Goal: Transaction & Acquisition: Obtain resource

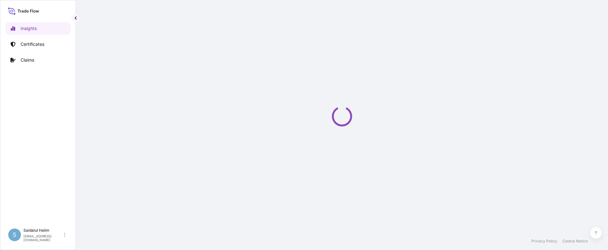
select select "2025"
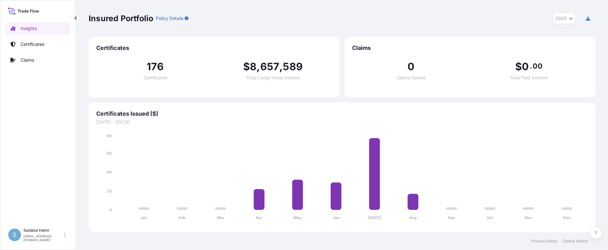
click at [33, 45] on p "Certificates" at bounding box center [33, 44] width 24 height 6
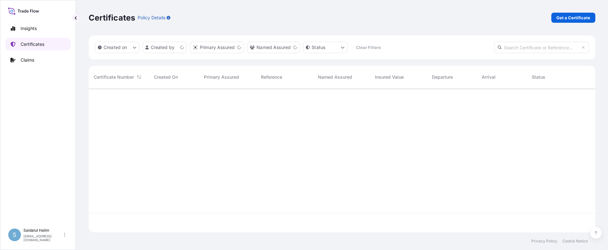
scroll to position [143, 502]
click at [568, 20] on p "Get a Certificate" at bounding box center [573, 18] width 34 height 6
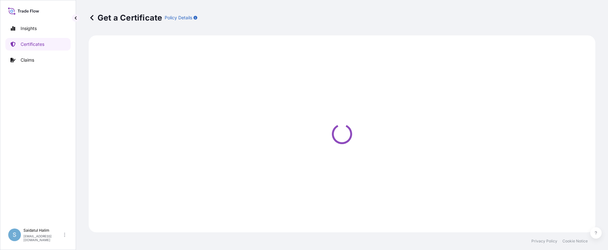
select select "Road / [GEOGRAPHIC_DATA]"
select select "Ocean Vessel"
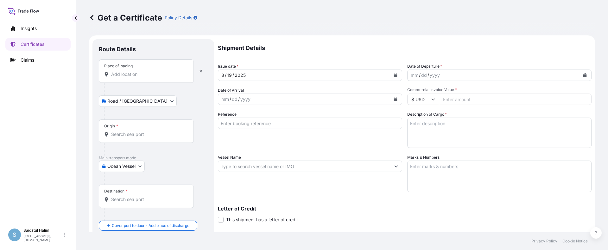
click at [370, 42] on p "Shipment Details" at bounding box center [404, 48] width 373 height 18
click at [127, 136] on input "Origin *" at bounding box center [148, 134] width 75 height 6
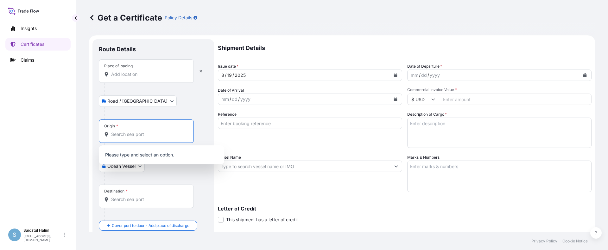
paste input "[GEOGRAPHIC_DATA], [GEOGRAPHIC_DATA]"
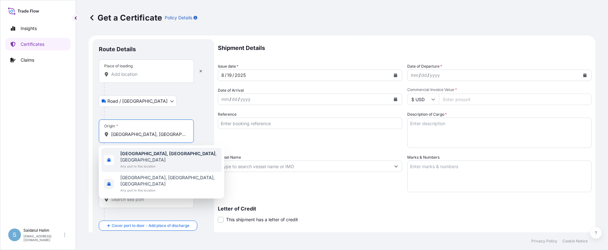
click at [144, 163] on span "Any port in this location" at bounding box center [169, 166] width 99 height 6
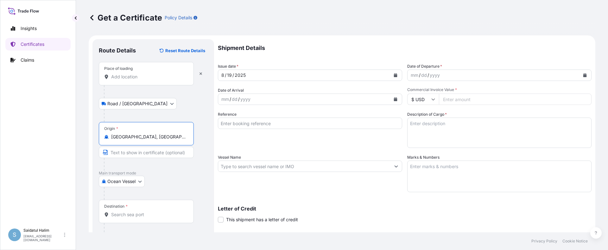
type input "[GEOGRAPHIC_DATA], [GEOGRAPHIC_DATA], [GEOGRAPHIC_DATA]"
click at [355, 32] on div "Get a Certificate Policy Details" at bounding box center [342, 17] width 506 height 35
click at [137, 75] on input "Place of loading" at bounding box center [148, 77] width 75 height 6
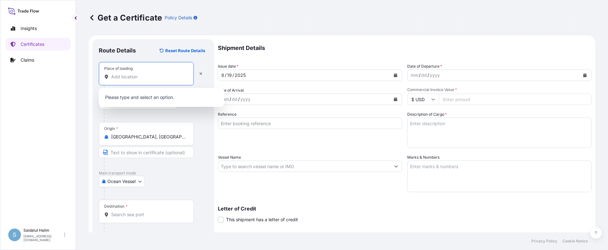
click at [126, 77] on input "Place of loading" at bounding box center [148, 77] width 75 height 6
paste input "[GEOGRAPHIC_DATA], [GEOGRAPHIC_DATA]"
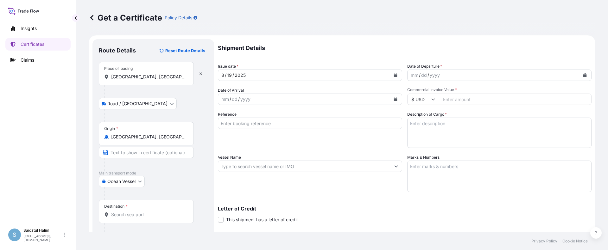
click at [344, 48] on p "Shipment Details" at bounding box center [404, 48] width 373 height 18
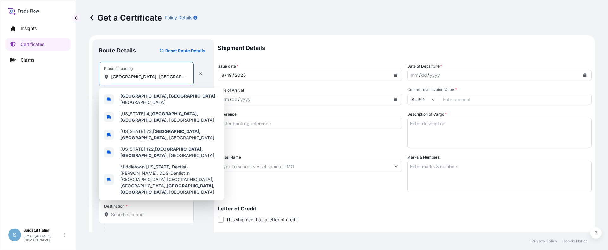
click at [157, 75] on input "[GEOGRAPHIC_DATA], [GEOGRAPHIC_DATA]" at bounding box center [148, 77] width 75 height 6
drag, startPoint x: 154, startPoint y: 77, endPoint x: 88, endPoint y: 77, distance: 65.8
click at [88, 77] on div "Get a Certificate Policy Details Route Details Reset Route Details Place of loa…" at bounding box center [342, 116] width 532 height 233
paste input "[GEOGRAPHIC_DATA], [GEOGRAPHIC_DATA]"
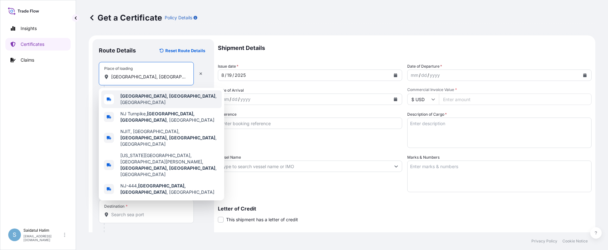
click at [148, 96] on span "[GEOGRAPHIC_DATA], [GEOGRAPHIC_DATA] , [GEOGRAPHIC_DATA]" at bounding box center [169, 99] width 99 height 13
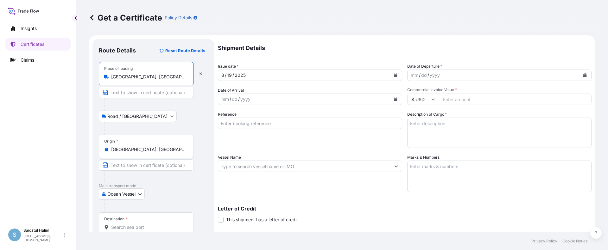
type input "[GEOGRAPHIC_DATA], [GEOGRAPHIC_DATA], [GEOGRAPHIC_DATA]"
click at [173, 113] on div "Road / [GEOGRAPHIC_DATA] / Inland" at bounding box center [153, 116] width 109 height 11
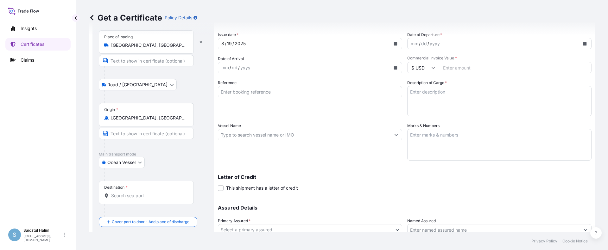
scroll to position [82, 0]
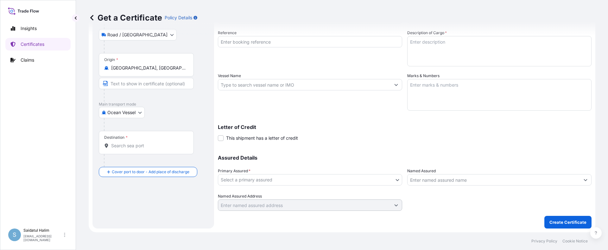
click at [344, 149] on div "Assured Details Primary Assured * Select a primary assured Pilot Chemical Corpo…" at bounding box center [404, 179] width 373 height 63
click at [130, 161] on div at bounding box center [149, 160] width 90 height 13
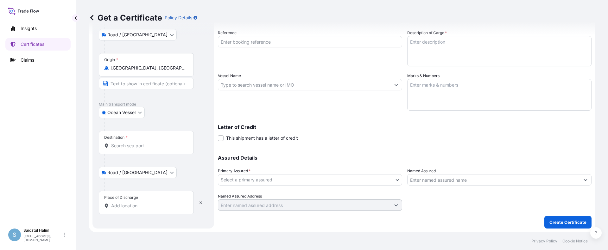
click at [132, 148] on input "Destination *" at bounding box center [148, 146] width 75 height 6
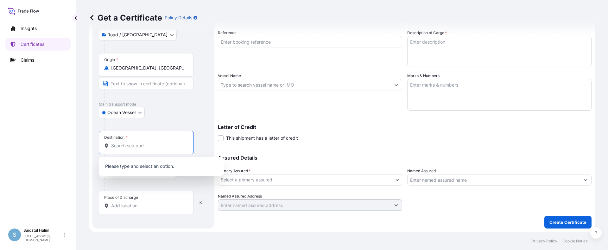
paste input "[GEOGRAPHIC_DATA], [GEOGRAPHIC_DATA]"
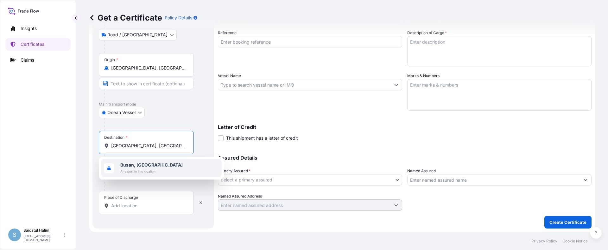
click at [141, 167] on b "Busan, [GEOGRAPHIC_DATA]" at bounding box center [151, 164] width 62 height 5
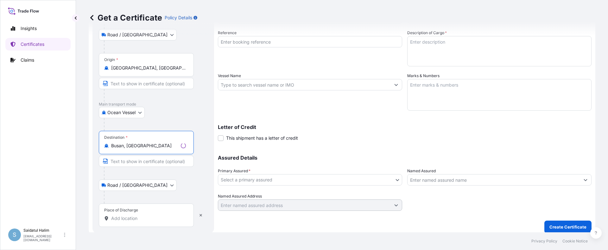
type input "Busan, [GEOGRAPHIC_DATA]"
click at [130, 218] on input "Place of Discharge" at bounding box center [148, 219] width 75 height 6
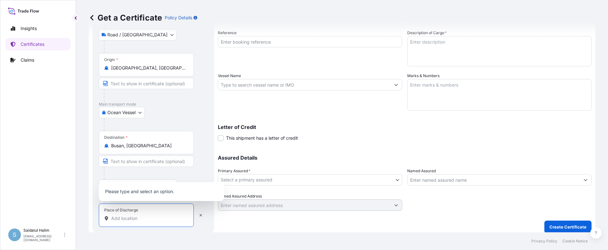
paste input "[GEOGRAPHIC_DATA], [GEOGRAPHIC_DATA]"
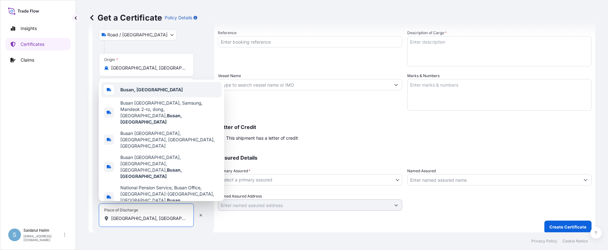
click at [140, 92] on b "Busan, [GEOGRAPHIC_DATA]" at bounding box center [151, 89] width 62 height 5
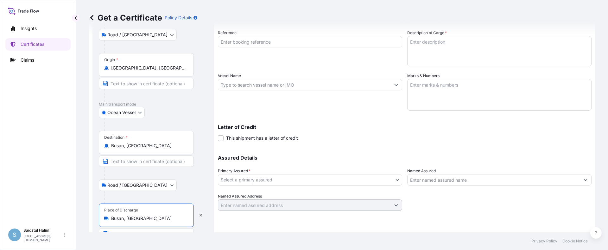
type input "Busan, [GEOGRAPHIC_DATA]"
click at [300, 228] on div "Shipment Details Issue date * [DATE] Date of Departure * mm / dd / yyyy Date of…" at bounding box center [404, 102] width 373 height 289
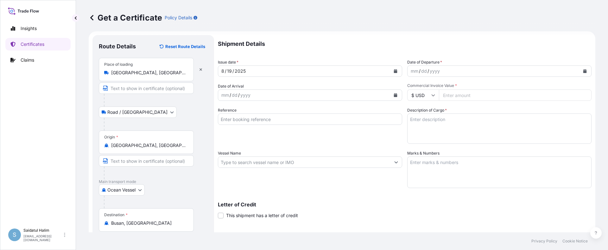
scroll to position [0, 0]
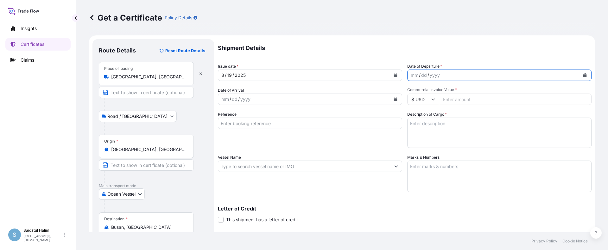
click at [583, 75] on icon "Calendar" at bounding box center [584, 75] width 3 height 4
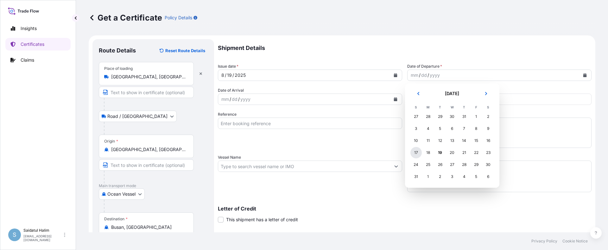
click at [412, 154] on div "17" at bounding box center [415, 152] width 11 height 11
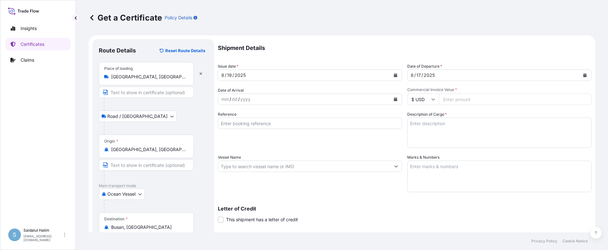
click at [451, 97] on input "Commercial Invoice Value *" at bounding box center [515, 99] width 153 height 11
paste input "35941.21"
type input "35941.21"
click at [379, 127] on input "Reference" at bounding box center [310, 123] width 184 height 11
paste input "10420832246"
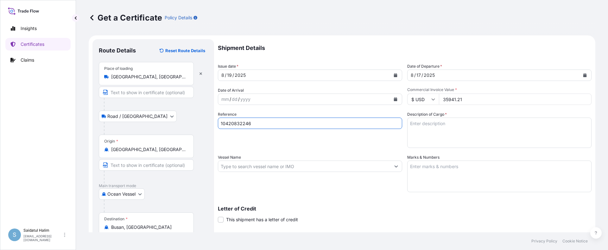
type input "10420832246"
click at [438, 165] on textarea "Marks & Numbers" at bounding box center [499, 177] width 184 height 32
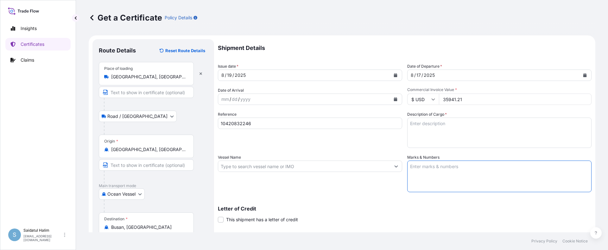
paste textarea "10420832246"
click at [424, 174] on textarea "10420832246" at bounding box center [499, 177] width 184 height 32
paste textarea "HRP25-120A 235598"
click at [423, 176] on textarea "10420832246 HRP25-120A 235598" at bounding box center [499, 177] width 184 height 32
type textarea "10420832246 HRP25-120A 235598"
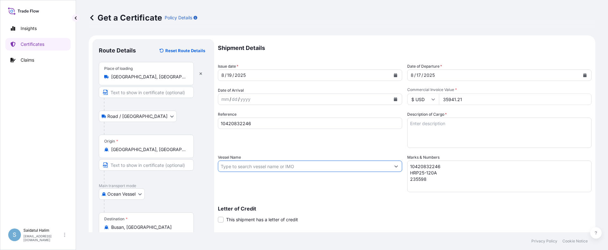
click at [277, 166] on input "Vessel Name" at bounding box center [304, 166] width 172 height 11
click at [333, 198] on div "Shipment Details Issue date * [DATE] Date of Departure * [DATE] Date of Arrival…" at bounding box center [404, 166] width 373 height 254
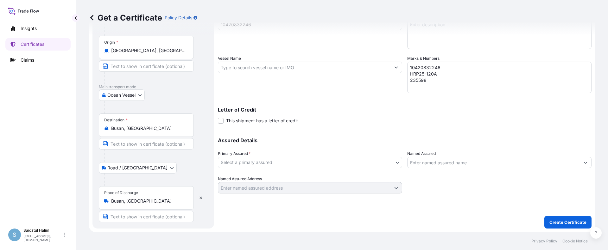
click at [279, 163] on body "Insights Certificates Claims S Saidatul Halim [EMAIL_ADDRESS][PERSON_NAME][DOMA…" at bounding box center [304, 125] width 608 height 250
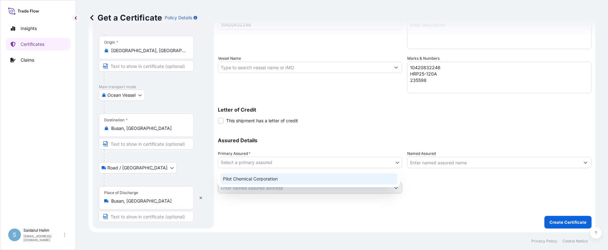
click at [241, 180] on div "Pilot Chemical Corporation" at bounding box center [308, 178] width 177 height 11
select select "31545"
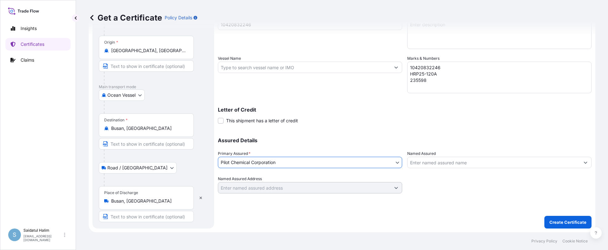
click at [446, 163] on input "Named Assured" at bounding box center [493, 162] width 172 height 11
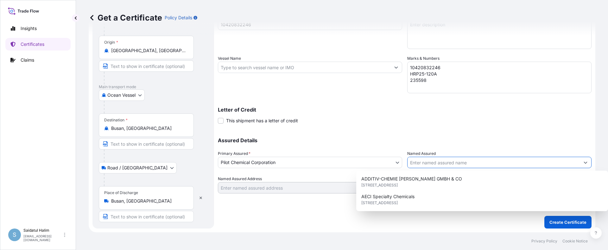
paste input "HEERAE CORP."
type input "HEERAE CORP."
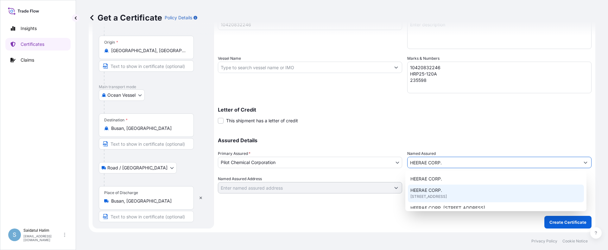
click at [442, 193] on div "HEERAE CORP. [STREET_ADDRESS]" at bounding box center [496, 194] width 176 height 18
type input "[STREET_ADDRESS]"
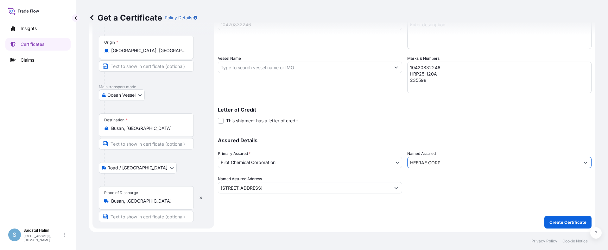
type input "HEERAE CORP."
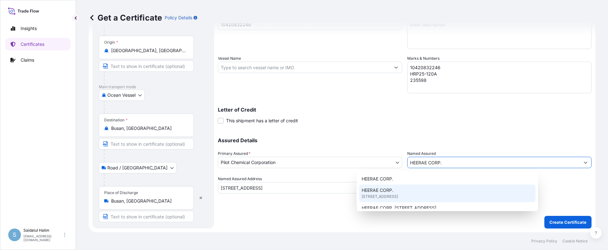
click at [359, 126] on div "Shipment Details Issue date * [DATE] Date of Departure * [DATE] Date of Arrival…" at bounding box center [404, 67] width 373 height 254
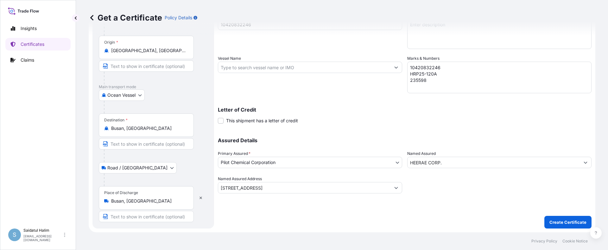
scroll to position [0, 0]
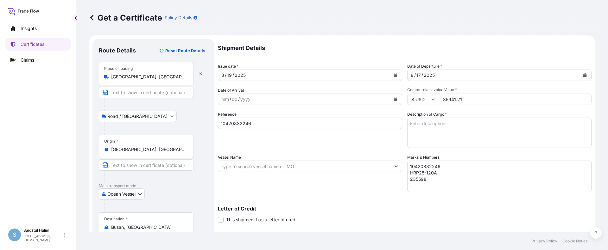
click at [358, 170] on input "Vessel Name" at bounding box center [304, 166] width 172 height 11
paste input "KANDLA EXPRESS"
click at [333, 166] on input "KANDLA EXPRESS, V." at bounding box center [304, 166] width 172 height 11
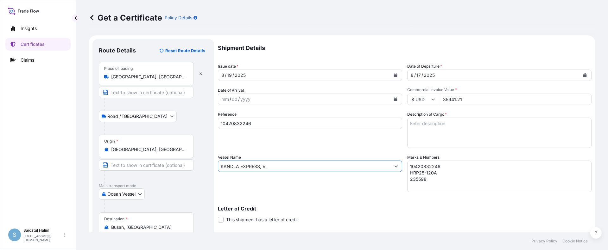
paste input "534W"
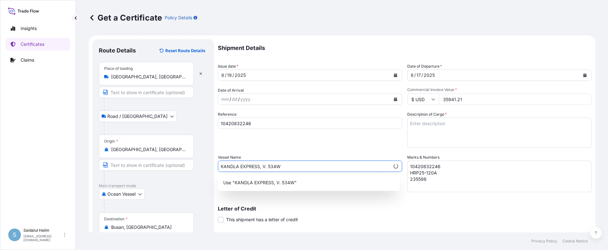
type input "KANDLA EXPRESS, V. 534W"
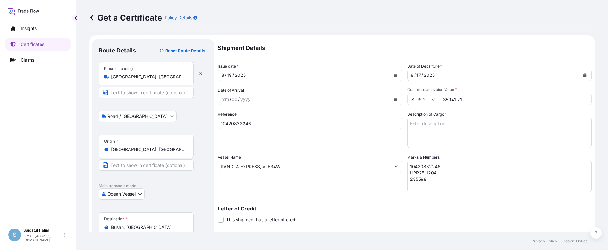
click at [429, 122] on textarea "Description of Cargo *" at bounding box center [499, 133] width 184 height 30
paste textarea "BULK UNPACKED LOADED INTO 1 20FT ISOTANK - NONDANGEROUS LIQUIDS CALIMULSE L-50"
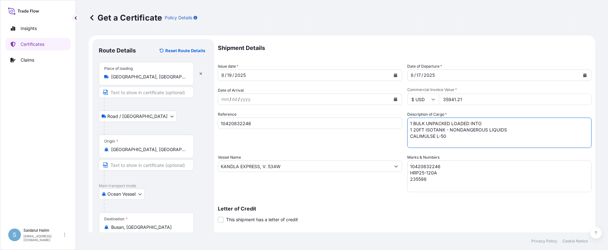
type textarea "1 BULK UNPACKED LOADED INTO 1 20FT ISOTANK - NONDANGEROUS LIQUIDS CALIMULSE L-50"
click at [345, 144] on div "Reference 10420832246" at bounding box center [310, 129] width 184 height 37
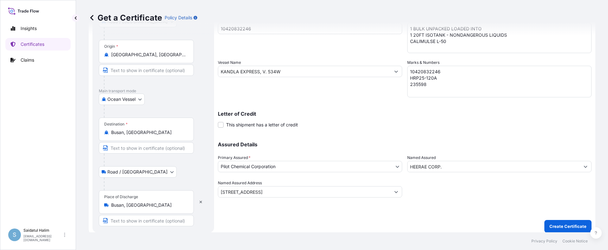
scroll to position [99, 0]
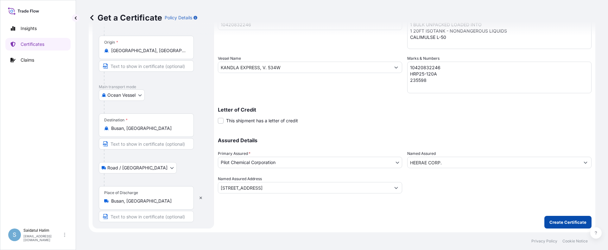
click at [565, 222] on p "Create Certificate" at bounding box center [567, 222] width 37 height 6
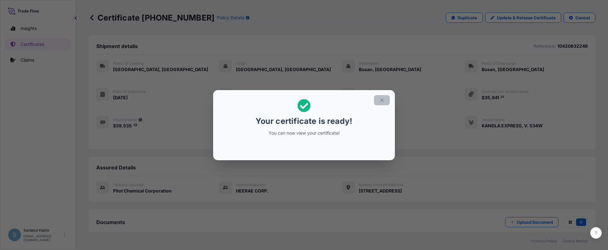
click at [382, 100] on icon "button" at bounding box center [381, 99] width 3 height 3
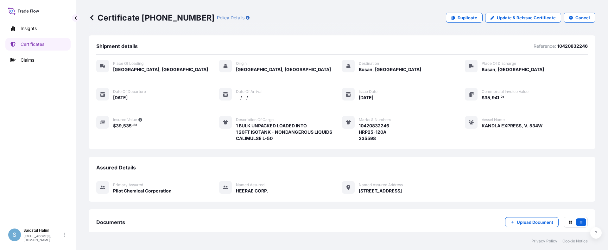
scroll to position [76, 0]
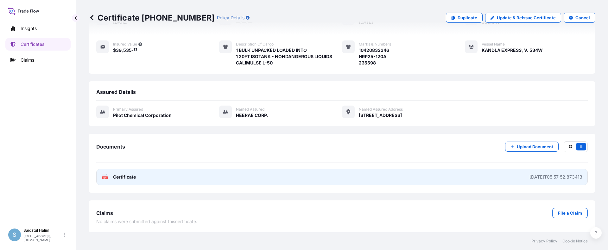
click at [337, 175] on link "PDF Certificate [DATE]T05:57:52.873413" at bounding box center [341, 177] width 491 height 16
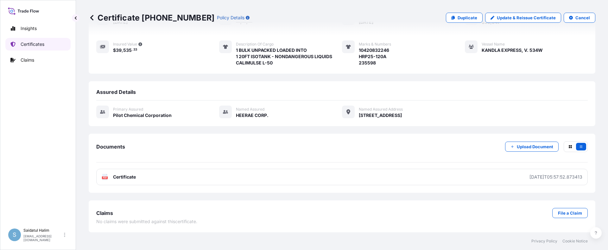
click at [30, 44] on p "Certificates" at bounding box center [33, 44] width 24 height 6
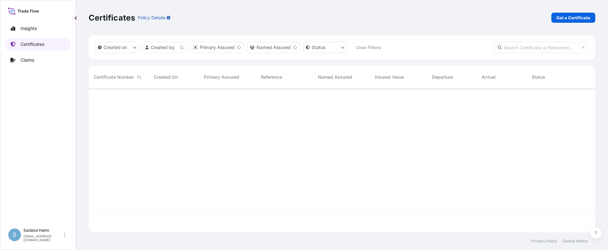
scroll to position [143, 502]
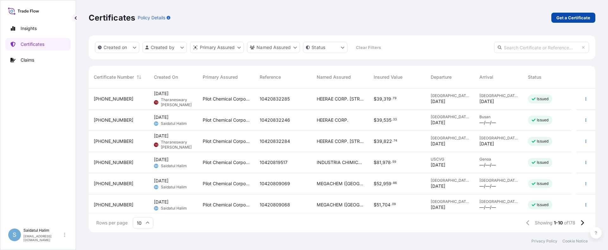
click at [565, 18] on p "Get a Certificate" at bounding box center [573, 18] width 34 height 6
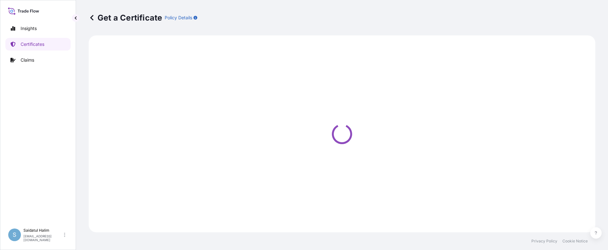
select select "Ocean Vessel"
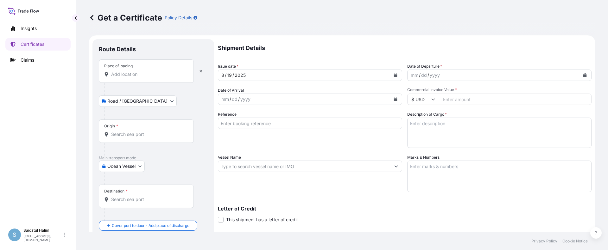
click at [374, 37] on form "Route Details Place of loading Road / Inland Road / Inland Origin * Main transp…" at bounding box center [342, 174] width 506 height 279
click at [135, 75] on input "Place of loading" at bounding box center [148, 74] width 75 height 6
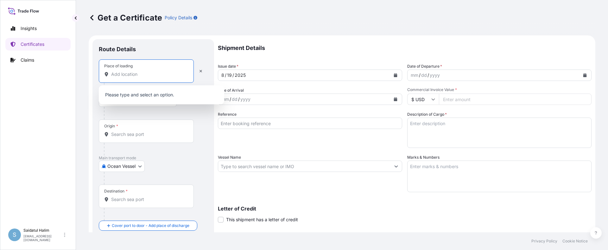
paste input "[GEOGRAPHIC_DATA], [GEOGRAPHIC_DATA]"
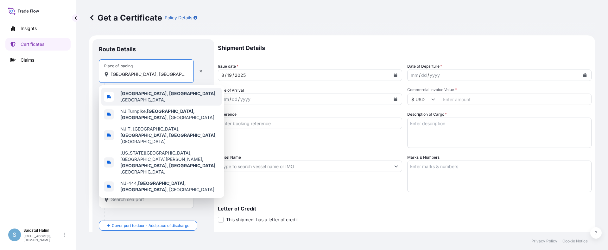
click at [141, 94] on b "[GEOGRAPHIC_DATA], [GEOGRAPHIC_DATA]" at bounding box center [167, 93] width 95 height 5
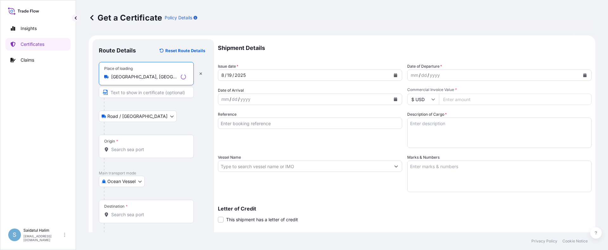
type input "[GEOGRAPHIC_DATA], [GEOGRAPHIC_DATA], [GEOGRAPHIC_DATA]"
click at [386, 33] on div "Get a Certificate Policy Details" at bounding box center [342, 17] width 506 height 35
click at [129, 150] on input "Origin *" at bounding box center [148, 150] width 75 height 6
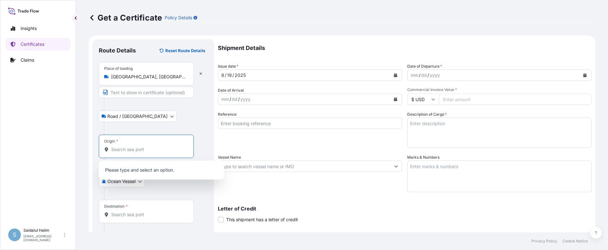
paste input "[GEOGRAPHIC_DATA], [GEOGRAPHIC_DATA]"
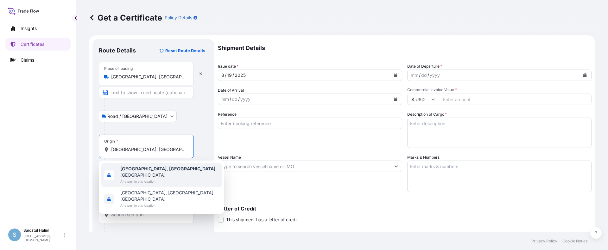
click at [152, 169] on b "[GEOGRAPHIC_DATA], [GEOGRAPHIC_DATA]" at bounding box center [167, 168] width 95 height 5
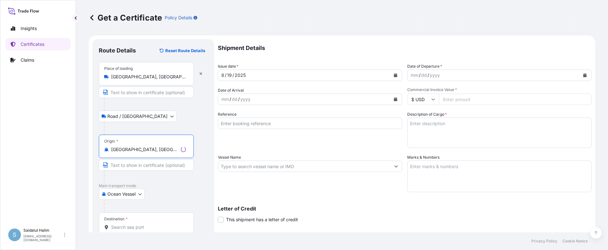
type input "[GEOGRAPHIC_DATA], [GEOGRAPHIC_DATA], [GEOGRAPHIC_DATA]"
click at [332, 39] on p "Shipment Details" at bounding box center [404, 48] width 373 height 18
click at [169, 210] on div at bounding box center [156, 206] width 104 height 13
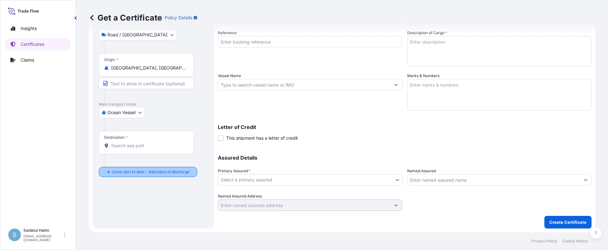
click at [124, 142] on div "Destination *" at bounding box center [146, 142] width 95 height 23
click at [124, 143] on input "Destination *" at bounding box center [148, 146] width 75 height 6
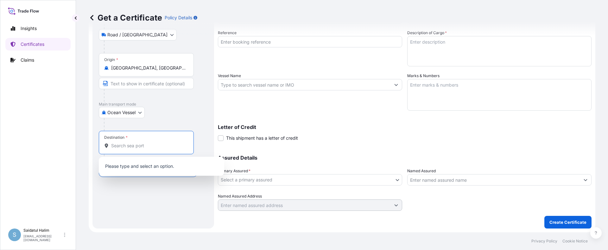
paste input "[GEOGRAPHIC_DATA], [GEOGRAPHIC_DATA]"
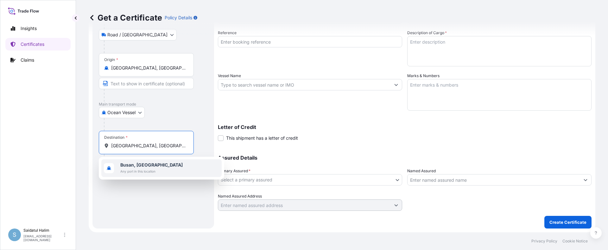
click at [135, 168] on span "Any port in this location" at bounding box center [151, 171] width 62 height 6
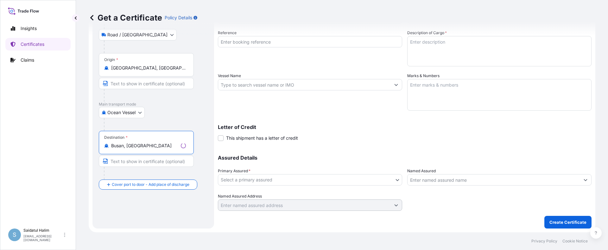
type input "Busan, [GEOGRAPHIC_DATA]"
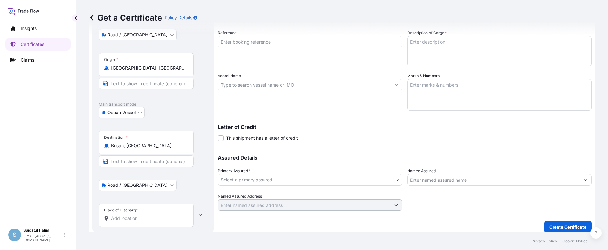
scroll to position [86, 0]
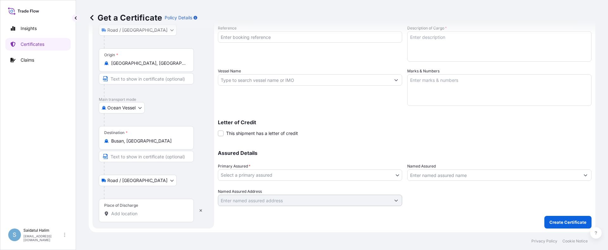
click at [122, 213] on input "Place of Discharge" at bounding box center [148, 214] width 75 height 6
paste input "[GEOGRAPHIC_DATA], [GEOGRAPHIC_DATA]"
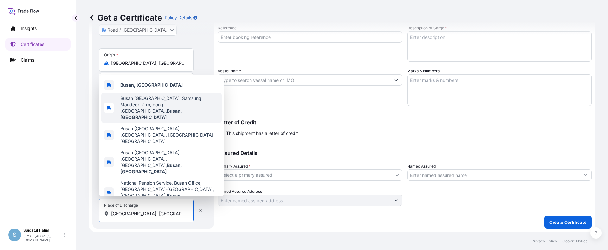
click at [139, 88] on b "Busan, [GEOGRAPHIC_DATA]" at bounding box center [151, 84] width 62 height 5
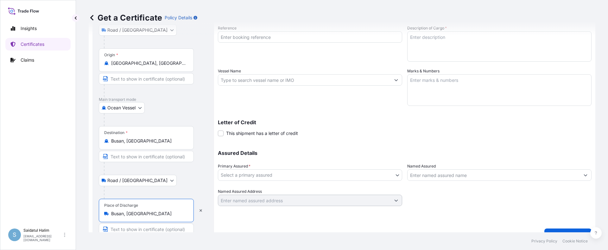
type input "Busan, [GEOGRAPHIC_DATA]"
click at [298, 222] on div "Shipment Details Issue date * [DATE] Date of Departure * mm / dd / yyyy Date of…" at bounding box center [404, 97] width 373 height 289
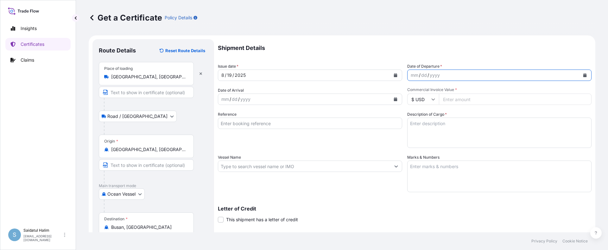
click at [583, 73] on icon "Calendar" at bounding box center [585, 75] width 4 height 4
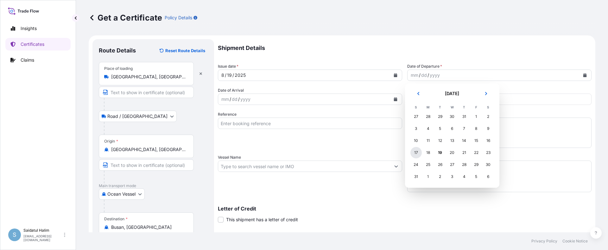
click at [414, 152] on div "17" at bounding box center [415, 152] width 11 height 11
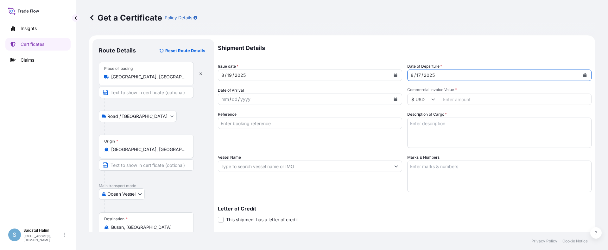
click at [445, 100] on input "Commercial Invoice Value *" at bounding box center [515, 99] width 153 height 11
paste input "35532.98"
type input "35532.98"
click at [242, 123] on input "Reference" at bounding box center [310, 123] width 184 height 11
click at [360, 126] on input "Reference" at bounding box center [310, 123] width 184 height 11
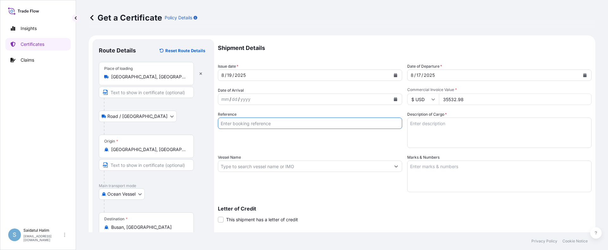
paste input "10420832279"
type input "10420832279"
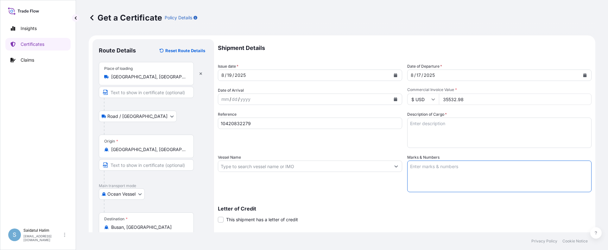
click at [446, 168] on textarea "Marks & Numbers" at bounding box center [499, 177] width 184 height 32
paste textarea "10420832279"
type textarea "10420832279"
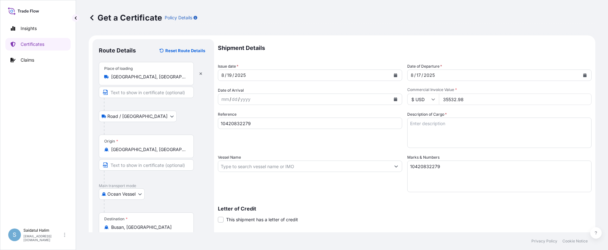
click at [350, 169] on input "Vessel Name" at bounding box center [304, 166] width 172 height 11
paste input "KANDLA EXPRESS"
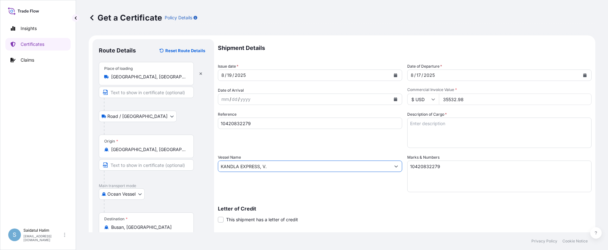
click at [330, 168] on input "KANDLA EXPRESS, V." at bounding box center [304, 166] width 172 height 11
paste input "534W"
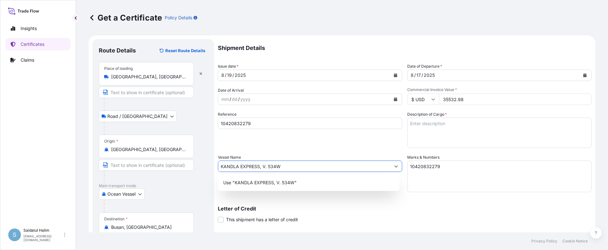
type input "KANDLA EXPRESS, V. 534W"
click at [372, 214] on div "Letter of Credit This shipment has a letter of credit Letter of credit * Letter…" at bounding box center [404, 214] width 373 height 17
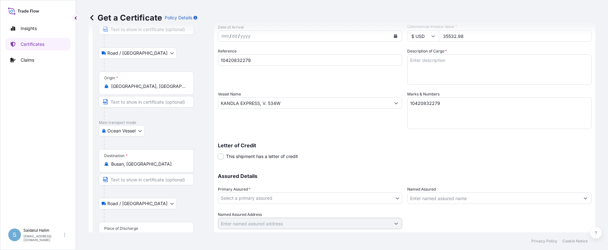
scroll to position [95, 0]
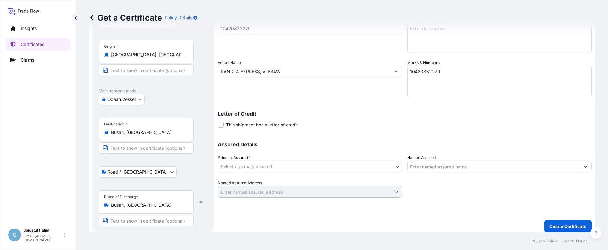
click at [303, 170] on body "0 options available. 1 option available. Insights Certificates Claims S Saidatu…" at bounding box center [304, 125] width 608 height 250
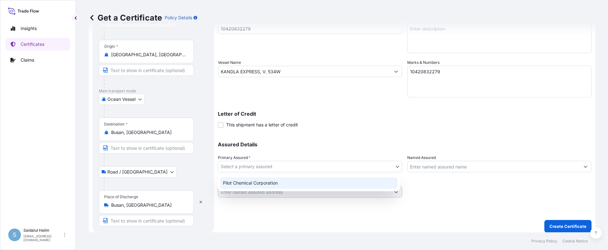
click at [254, 185] on div "Pilot Chemical Corporation" at bounding box center [308, 183] width 177 height 11
select select "31545"
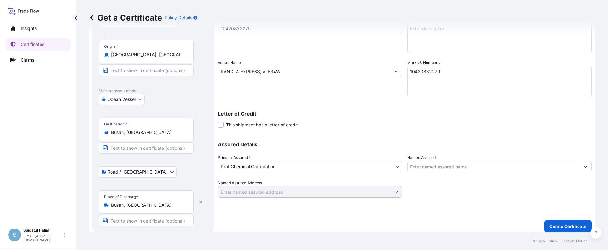
click at [371, 146] on p "Assured Details" at bounding box center [404, 144] width 373 height 5
click at [418, 166] on input "Named Assured" at bounding box center [493, 166] width 172 height 11
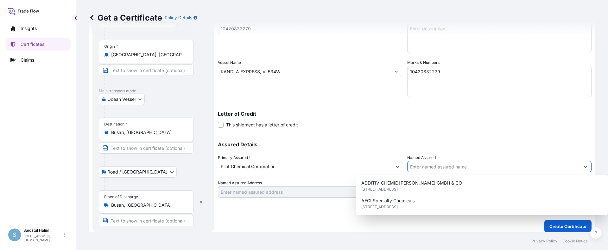
paste input "HEERAE CORP."
type input "HEERAE CORP."
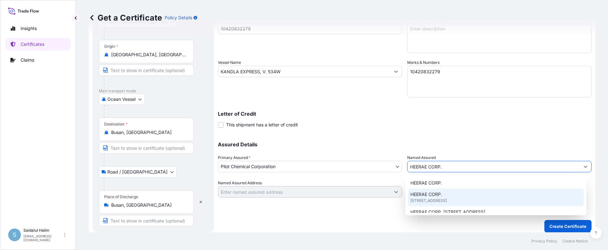
click at [438, 197] on span "HEERAE CORP." at bounding box center [426, 194] width 32 height 6
type input "[STREET_ADDRESS]"
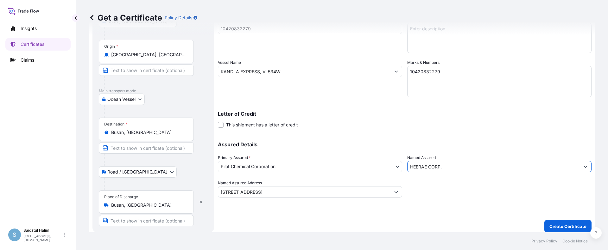
type input "HEERAE CORP."
click at [439, 72] on textarea "10420832279" at bounding box center [499, 82] width 184 height 32
click at [422, 77] on textarea "10420832279" at bounding box center [499, 82] width 184 height 32
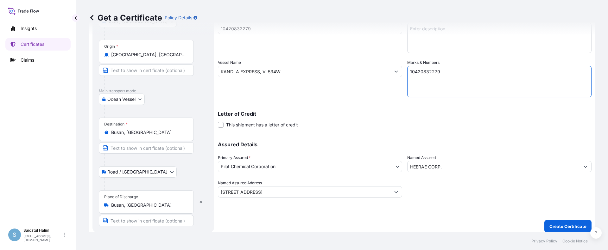
paste textarea "HRP25-120C 235600"
click at [418, 84] on textarea "10420832279 HRP25-120C 235600" at bounding box center [499, 82] width 184 height 32
type textarea "10420832279 HRP25-120C 235600"
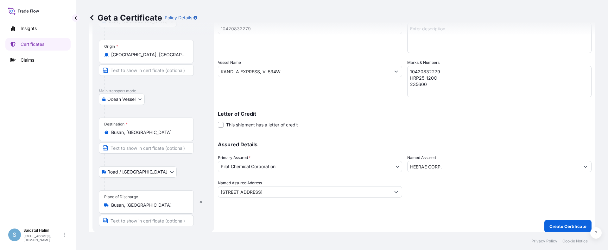
click at [347, 135] on div "Assured Details Primary Assured * Pilot Chemical Corporation Pilot Chemical Cor…" at bounding box center [404, 166] width 373 height 63
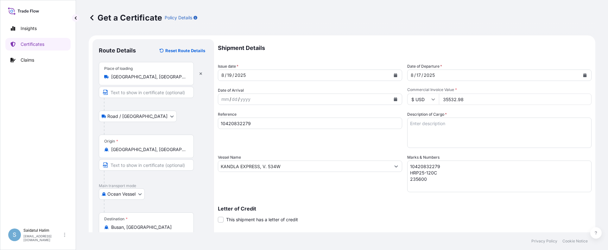
click at [435, 126] on textarea "Description of Cargo *" at bounding box center [499, 133] width 184 height 30
paste textarea "BULK UNPACKED LOADED INTO 1 20FT ISOTANK - NONDANGEROUS LIQUIDS CALIMULSE L-50"
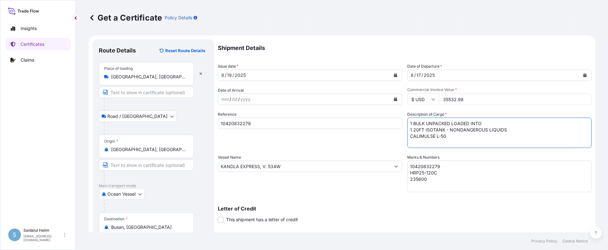
scroll to position [99, 0]
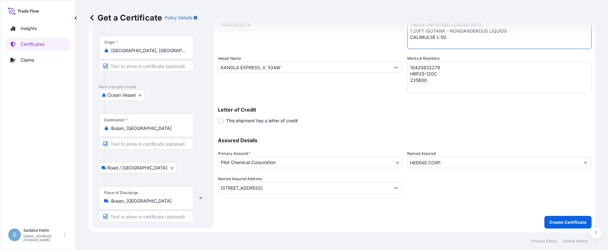
type textarea "1 BULK UNPACKED LOADED INTO 1 20FT ISOTANK - NONDANGEROUS LIQUIDS CALIMULSE L-50"
click at [554, 219] on p "Create Certificate" at bounding box center [567, 222] width 37 height 6
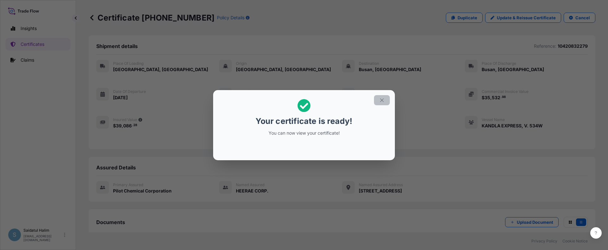
click at [381, 100] on icon "button" at bounding box center [381, 99] width 3 height 3
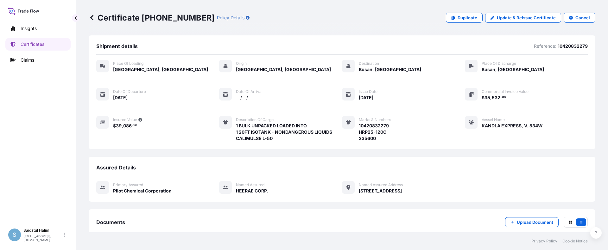
scroll to position [76, 0]
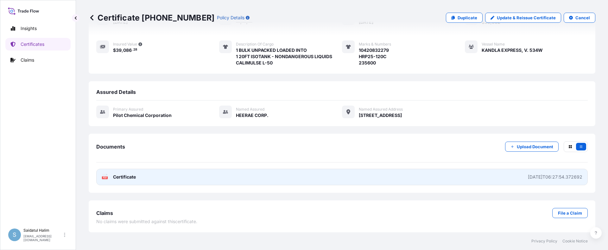
click at [309, 178] on link "PDF Certificate [DATE]T06:27:54.372692" at bounding box center [341, 177] width 491 height 16
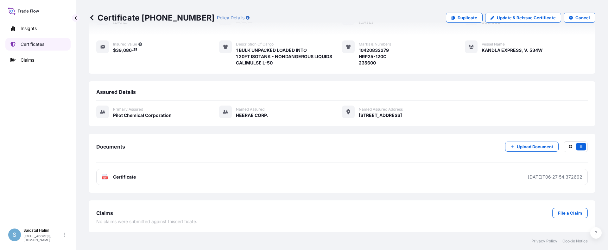
click at [41, 47] on link "Certificates" at bounding box center [37, 44] width 65 height 13
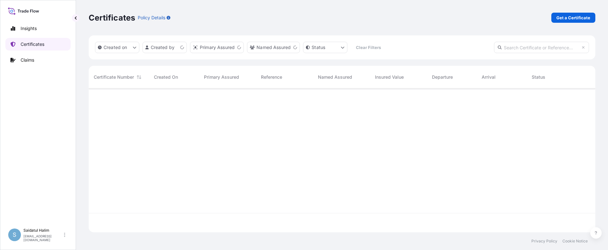
scroll to position [143, 502]
click at [571, 13] on link "Get a Certificate" at bounding box center [573, 18] width 44 height 10
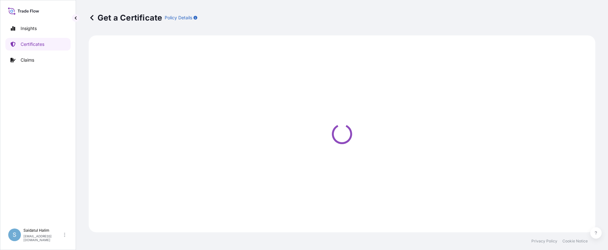
select select "Ocean Vessel"
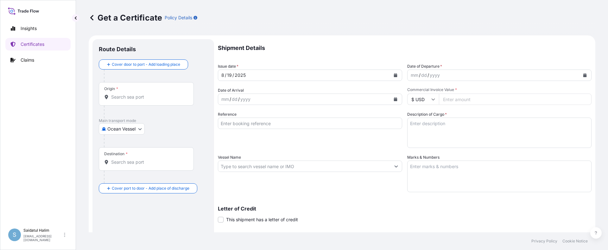
click at [350, 46] on p "Shipment Details" at bounding box center [404, 48] width 373 height 18
click at [141, 97] on input "Origin *" at bounding box center [148, 97] width 75 height 6
paste input "[GEOGRAPHIC_DATA], [GEOGRAPHIC_DATA]"
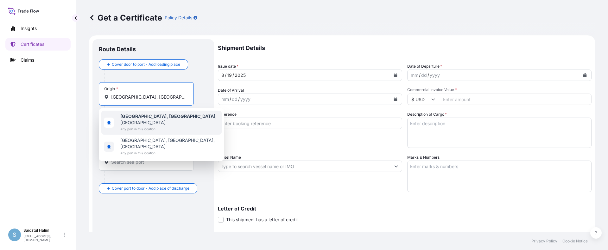
click at [140, 126] on span "Any port in this location" at bounding box center [169, 129] width 99 height 6
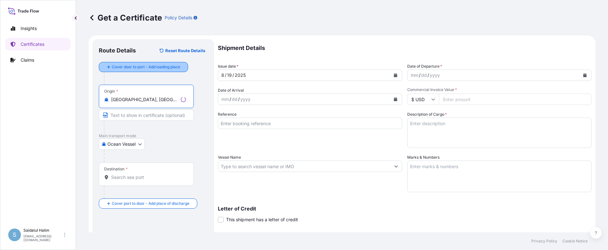
type input "[GEOGRAPHIC_DATA], [GEOGRAPHIC_DATA], [GEOGRAPHIC_DATA]"
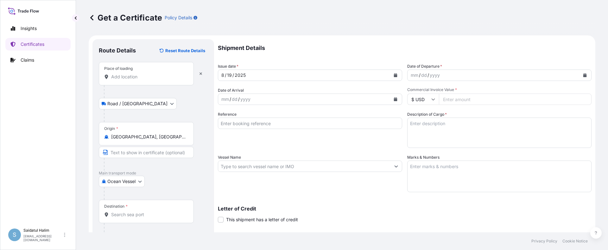
click at [374, 40] on p "Shipment Details" at bounding box center [404, 48] width 373 height 18
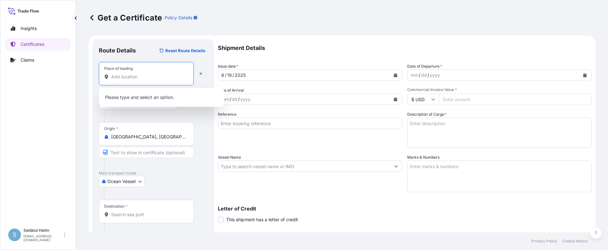
click at [134, 78] on input "Place of loading" at bounding box center [148, 77] width 75 height 6
paste input "[GEOGRAPHIC_DATA], [GEOGRAPHIC_DATA]"
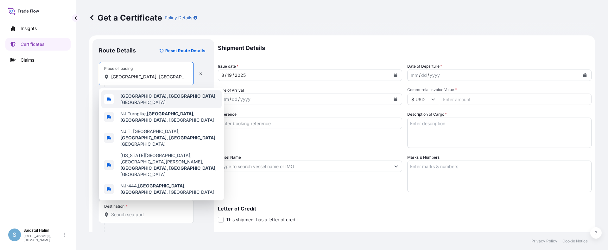
click at [142, 98] on b "[GEOGRAPHIC_DATA], [GEOGRAPHIC_DATA]" at bounding box center [167, 95] width 95 height 5
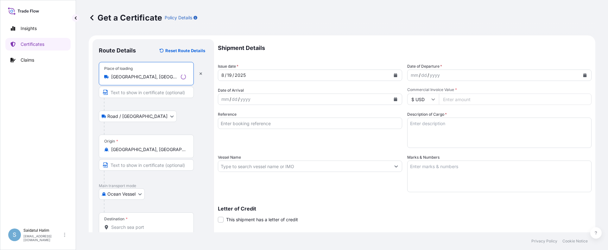
type input "[GEOGRAPHIC_DATA], [GEOGRAPHIC_DATA], [GEOGRAPHIC_DATA]"
click at [356, 43] on p "Shipment Details" at bounding box center [404, 48] width 373 height 18
click at [175, 199] on div "Ocean [GEOGRAPHIC_DATA]" at bounding box center [153, 194] width 109 height 11
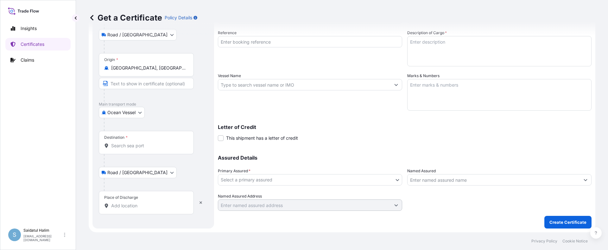
click at [133, 145] on input "Destination *" at bounding box center [148, 146] width 75 height 6
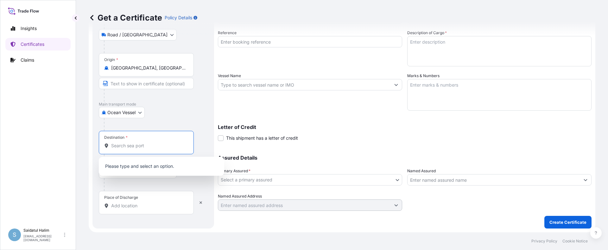
paste input "[GEOGRAPHIC_DATA], [GEOGRAPHIC_DATA]"
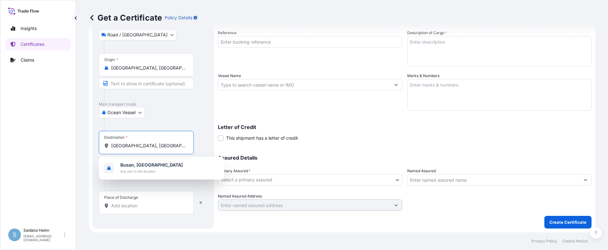
click at [140, 166] on b "Busan, [GEOGRAPHIC_DATA]" at bounding box center [151, 164] width 62 height 5
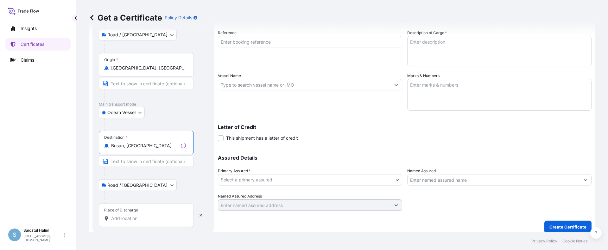
type input "Busan, [GEOGRAPHIC_DATA]"
click at [132, 206] on div "Place of Discharge" at bounding box center [146, 215] width 95 height 23
click at [132, 216] on input "Place of Discharge" at bounding box center [148, 219] width 75 height 6
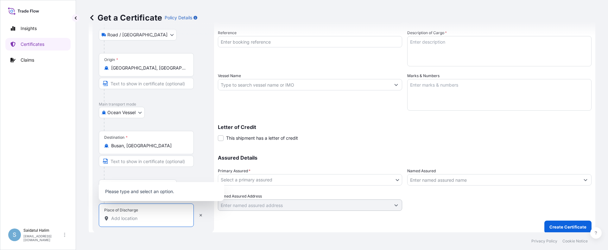
click at [128, 219] on input "Place of Discharge" at bounding box center [148, 219] width 75 height 6
paste input "[GEOGRAPHIC_DATA], [GEOGRAPHIC_DATA]"
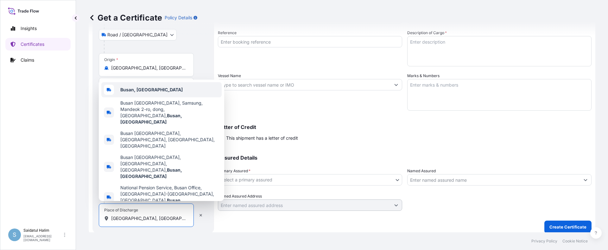
click at [148, 92] on b "Busan, [GEOGRAPHIC_DATA]" at bounding box center [151, 89] width 62 height 5
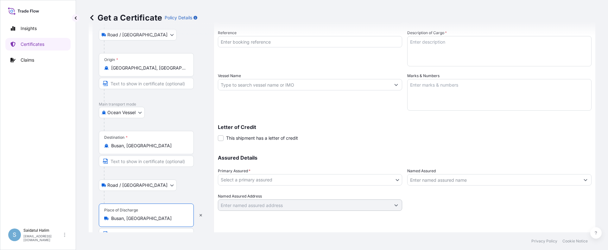
type input "Busan, [GEOGRAPHIC_DATA]"
click at [315, 119] on div "Letter of Credit This shipment has a letter of credit Letter of credit * Letter…" at bounding box center [404, 129] width 373 height 24
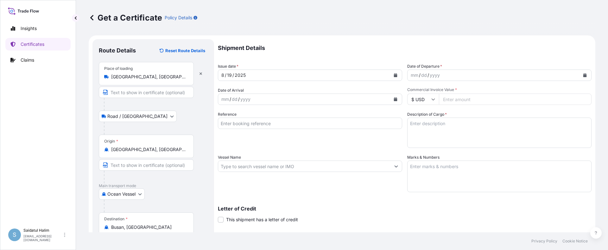
click at [583, 75] on icon "Calendar" at bounding box center [585, 75] width 4 height 4
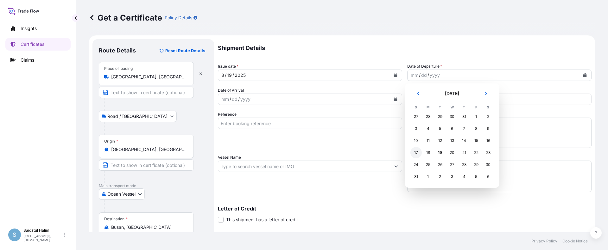
click at [414, 153] on div "17" at bounding box center [415, 152] width 11 height 11
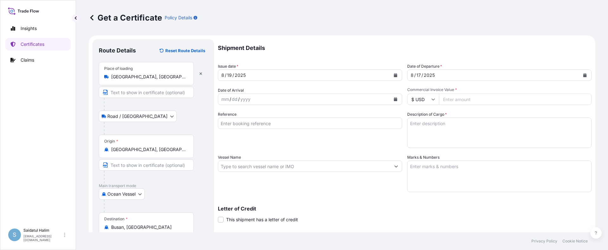
drag, startPoint x: 279, startPoint y: 142, endPoint x: 284, endPoint y: 134, distance: 9.3
click at [279, 142] on div "Reference" at bounding box center [310, 129] width 184 height 37
click at [455, 98] on input "Commercial Invoice Value *" at bounding box center [515, 99] width 153 height 11
paste input "35679.94"
type input "35679.94"
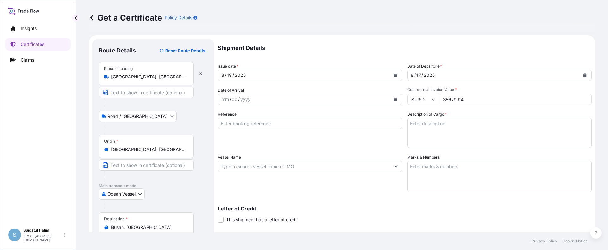
click at [324, 169] on input "Vessel Name" at bounding box center [304, 166] width 172 height 11
paste input "KANDLA EXPRESS"
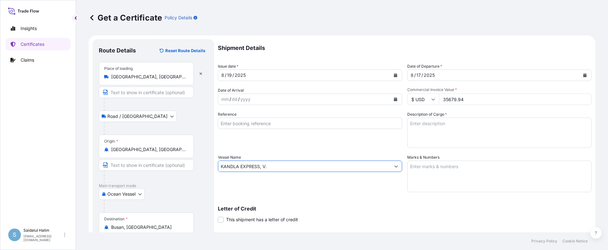
click at [331, 167] on input "KANDLA EXPRESS, V." at bounding box center [304, 166] width 172 height 11
paste input "534W"
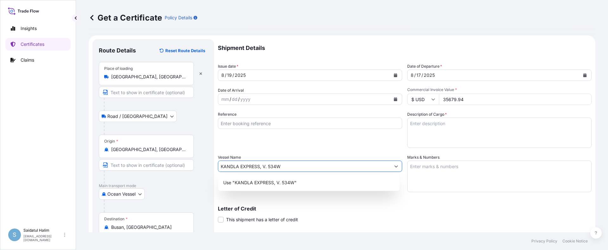
type input "KANDLA EXPRESS, V. 534W"
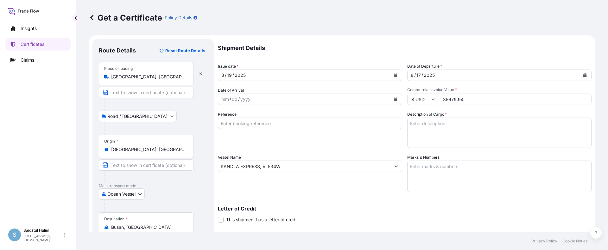
click at [367, 126] on input "Reference" at bounding box center [310, 123] width 184 height 11
paste input "10420832280"
type input "10420832280"
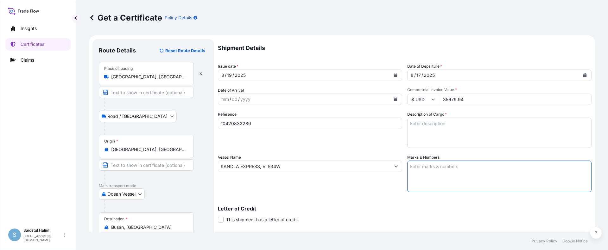
click at [429, 165] on textarea "Marks & Numbers" at bounding box center [499, 177] width 184 height 32
paste textarea "10420832280"
click at [420, 172] on textarea "10420832280" at bounding box center [499, 177] width 184 height 32
paste textarea "HRP25-122Z 235605"
click at [413, 176] on textarea "10420832280 HRP25-122Z 235605" at bounding box center [499, 177] width 184 height 32
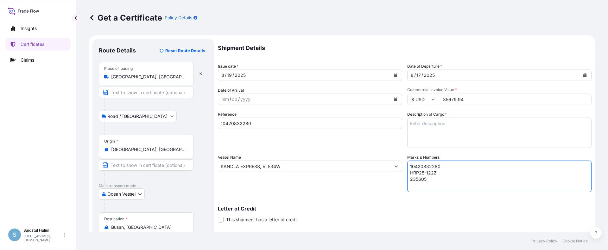
type textarea "10420832280 HRP25-122Z 235605"
click at [339, 188] on div "Vessel Name [PERSON_NAME] EXPRESS, V. 534W" at bounding box center [310, 173] width 184 height 38
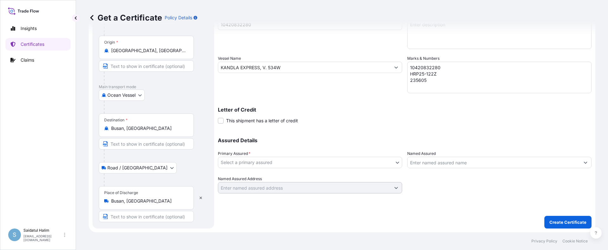
click at [300, 162] on body "Insights Certificates Claims S Saidatul Halim [EMAIL_ADDRESS][PERSON_NAME][DOMA…" at bounding box center [304, 125] width 608 height 250
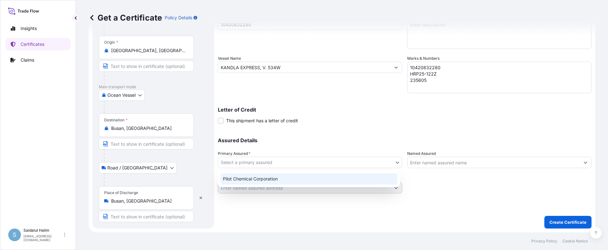
click at [248, 183] on div "Pilot Chemical Corporation" at bounding box center [308, 178] width 177 height 11
select select "31545"
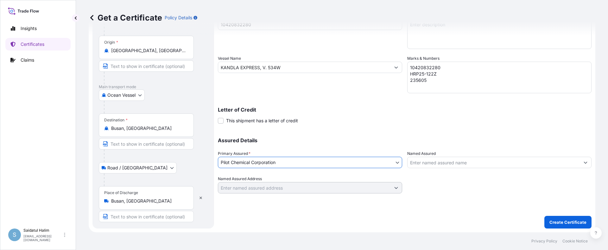
click at [442, 165] on input "Named Assured" at bounding box center [493, 162] width 172 height 11
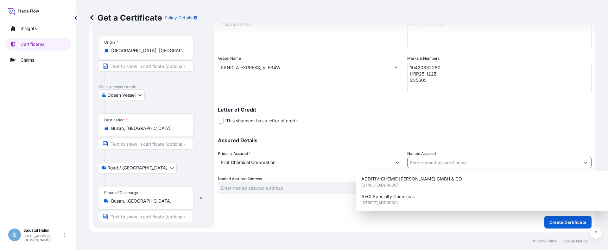
paste input "HEERAE CORP."
type input "HEERAE CORP."
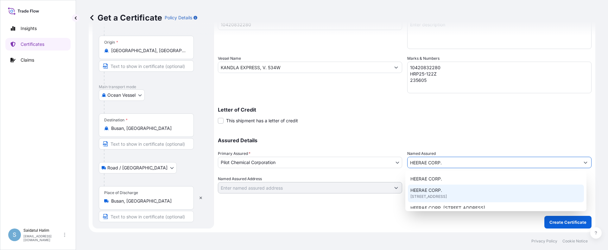
click at [449, 192] on div "HEERAE CORP. [STREET_ADDRESS]" at bounding box center [496, 194] width 176 height 18
type input "[STREET_ADDRESS]"
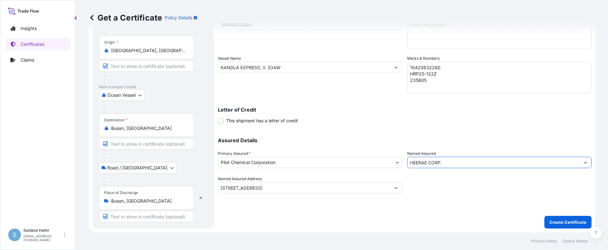
type input "HEERAE CORP."
click at [348, 223] on div "Shipment Details Issue date * [DATE] Date of Departure * [DATE] Date of Arrival…" at bounding box center [404, 84] width 373 height 289
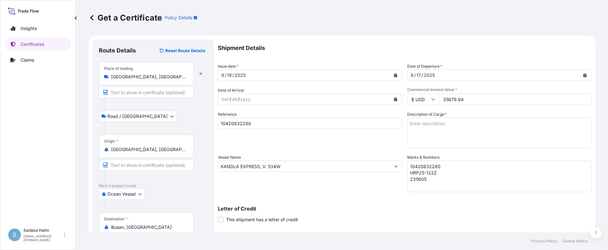
click at [428, 126] on textarea "Description of Cargo *" at bounding box center [499, 133] width 184 height 30
paste textarea "BULK UNPACKED LOADED INTO 1 20FT ISOTANK - NONDANGEROUS LIQUIDS CALIMULSE L-50"
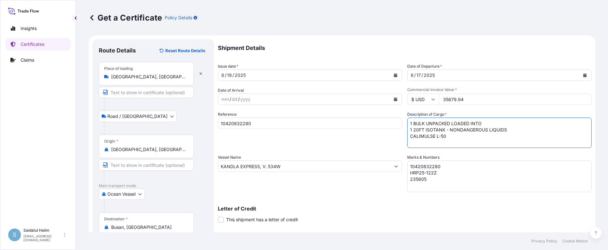
type textarea "1 BULK UNPACKED LOADED INTO 1 20FT ISOTANK - NONDANGEROUS LIQUIDS CALIMULSE L-50"
click at [290, 140] on div "Reference 10420832280" at bounding box center [310, 129] width 184 height 37
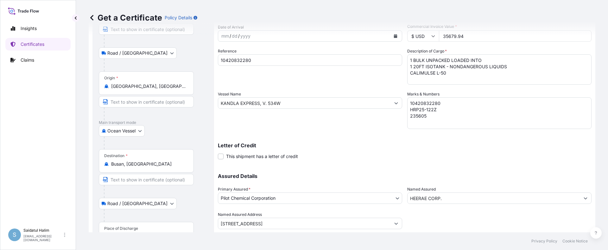
scroll to position [99, 0]
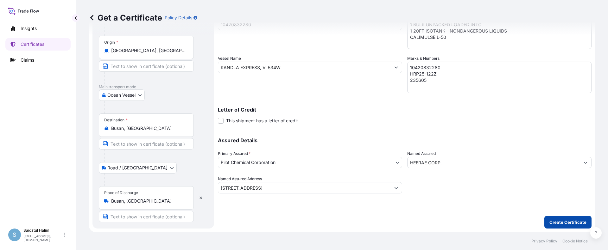
click at [551, 224] on p "Create Certificate" at bounding box center [567, 222] width 37 height 6
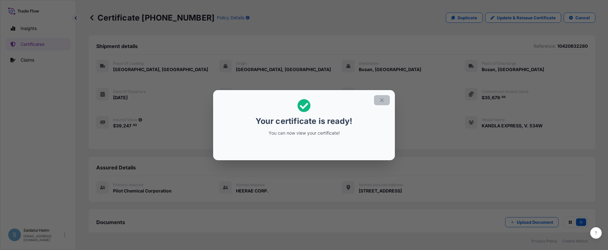
click at [382, 101] on icon "button" at bounding box center [382, 100] width 6 height 6
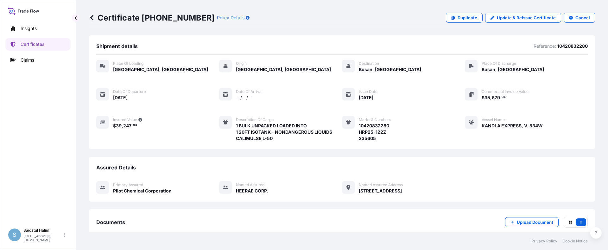
scroll to position [76, 0]
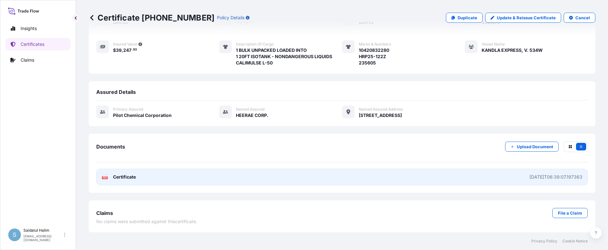
click at [353, 178] on link "PDF Certificate [DATE]T06:39:07.197363" at bounding box center [341, 177] width 491 height 16
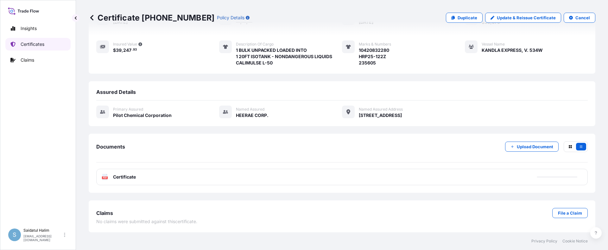
click at [30, 46] on p "Certificates" at bounding box center [33, 44] width 24 height 6
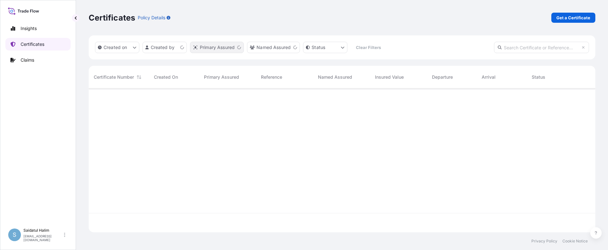
scroll to position [143, 502]
click at [584, 11] on div "Certificates Policy Details Get a Certificate" at bounding box center [342, 17] width 506 height 35
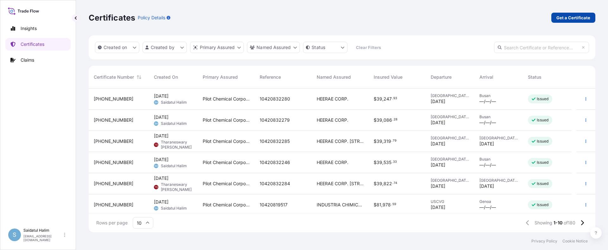
click at [581, 16] on p "Get a Certificate" at bounding box center [573, 18] width 34 height 6
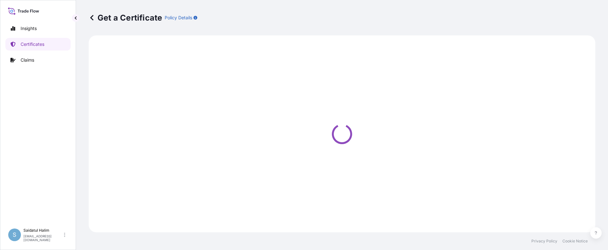
select select "Ocean Vessel"
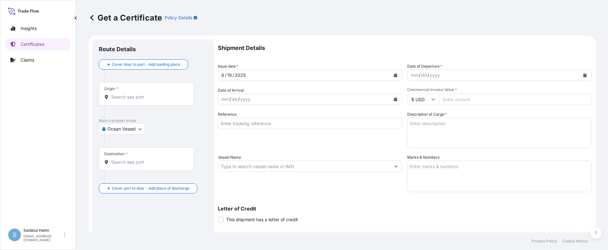
click at [385, 35] on div "Get a Certificate Policy Details" at bounding box center [342, 17] width 506 height 35
click at [243, 123] on input "Reference" at bounding box center [310, 123] width 184 height 11
paste input "10420832281"
type input "10420832281"
click at [583, 77] on icon "Calendar" at bounding box center [584, 75] width 3 height 4
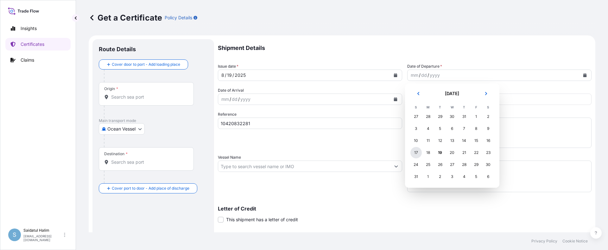
click at [415, 153] on div "17" at bounding box center [415, 152] width 11 height 11
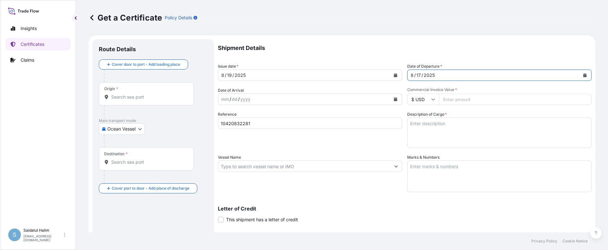
click at [422, 169] on textarea "Marks & Numbers" at bounding box center [499, 177] width 184 height 32
paste textarea "10420832281"
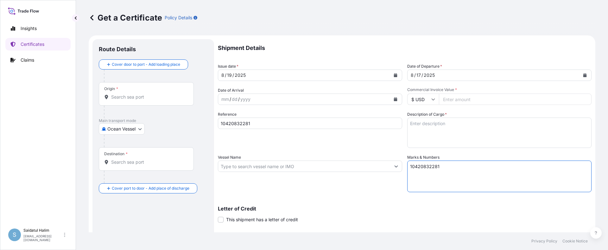
click at [415, 174] on textarea "10420832281" at bounding box center [499, 177] width 184 height 32
paste textarea "HRP25-120B 235599"
click at [415, 179] on textarea "10420832281 HRP25-120B 235599" at bounding box center [499, 177] width 184 height 32
type textarea "10420832281 HRP25-120B 235599"
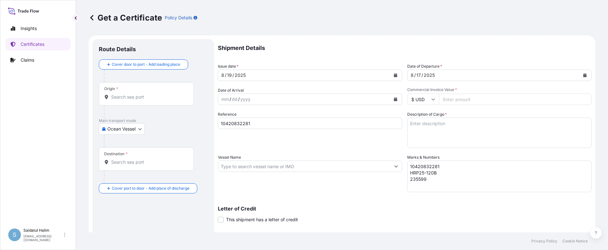
click at [324, 180] on div "Vessel Name" at bounding box center [310, 173] width 184 height 38
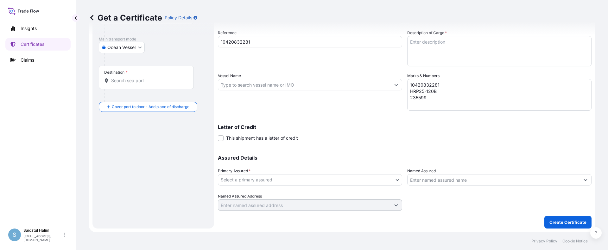
click at [310, 179] on body "Insights Certificates Claims S Saidatul Halim [EMAIL_ADDRESS][PERSON_NAME][DOMA…" at bounding box center [304, 125] width 608 height 250
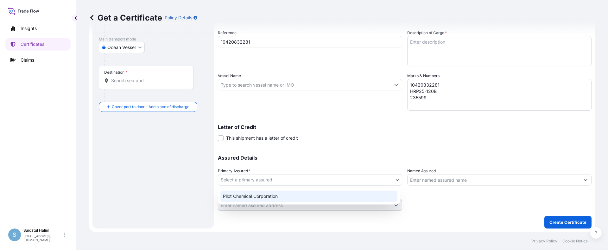
click at [262, 196] on div "Pilot Chemical Corporation" at bounding box center [308, 196] width 177 height 11
select select "31545"
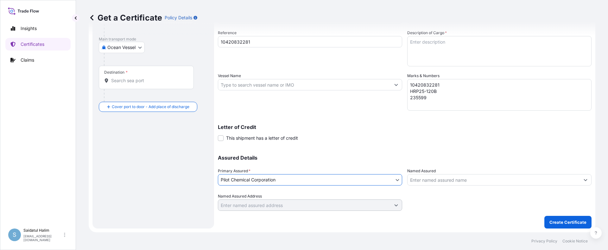
click at [443, 180] on input "Named Assured" at bounding box center [493, 179] width 172 height 11
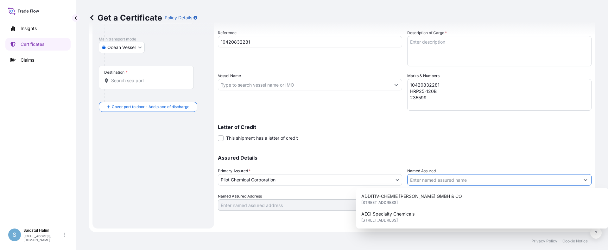
paste input "HEERAE CORP."
type input "HEERAE CORP."
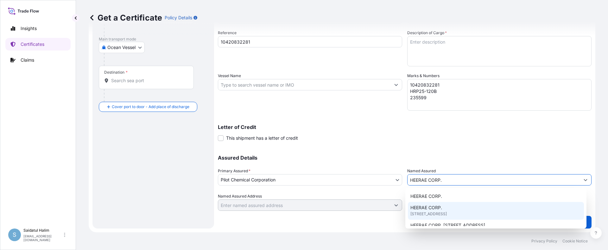
click at [438, 209] on span "HEERAE CORP." at bounding box center [426, 208] width 32 height 6
type input "[STREET_ADDRESS]"
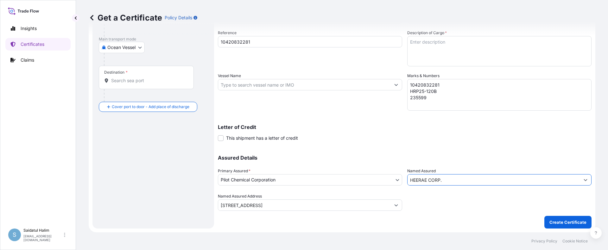
type input "HEERAE CORP."
click at [377, 143] on div "Shipment Details Issue date * [DATE] Date of Departure * [DATE] Date of Arrival…" at bounding box center [404, 85] width 373 height 254
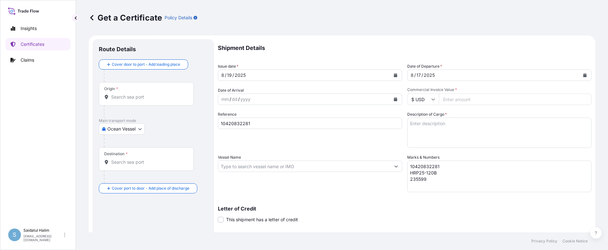
click at [360, 28] on div "Get a Certificate Policy Details" at bounding box center [342, 17] width 506 height 35
click at [127, 97] on input "Origin *" at bounding box center [148, 97] width 75 height 6
paste input "[GEOGRAPHIC_DATA], [GEOGRAPHIC_DATA]"
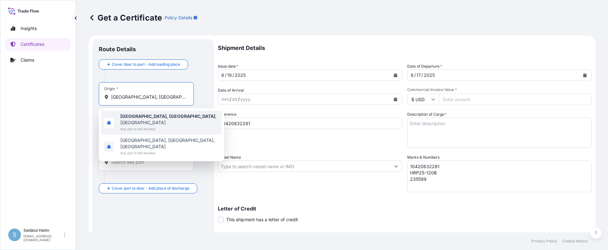
click at [129, 115] on b "[GEOGRAPHIC_DATA], [GEOGRAPHIC_DATA]" at bounding box center [167, 116] width 95 height 5
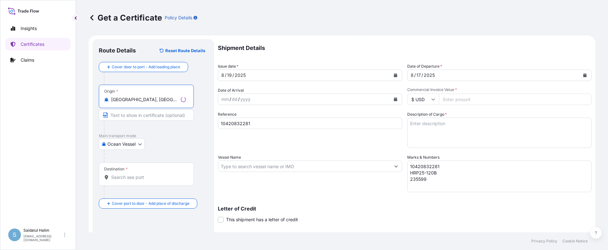
type input "[GEOGRAPHIC_DATA], [GEOGRAPHIC_DATA], [GEOGRAPHIC_DATA]"
click at [373, 41] on p "Shipment Details" at bounding box center [404, 48] width 373 height 18
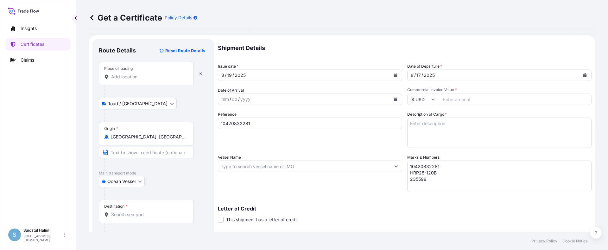
click at [125, 77] on input "Place of loading" at bounding box center [148, 77] width 75 height 6
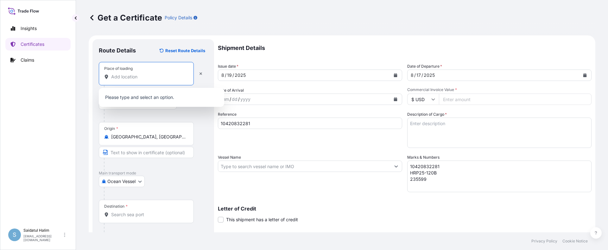
paste input "[GEOGRAPHIC_DATA], [GEOGRAPHIC_DATA]"
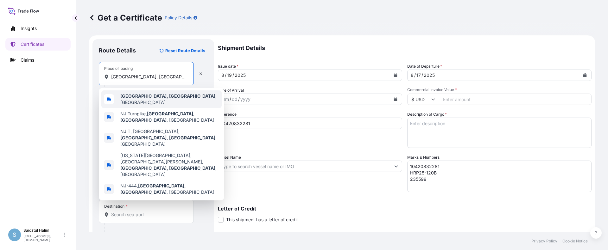
click at [143, 99] on b "[GEOGRAPHIC_DATA], [GEOGRAPHIC_DATA]" at bounding box center [167, 95] width 95 height 5
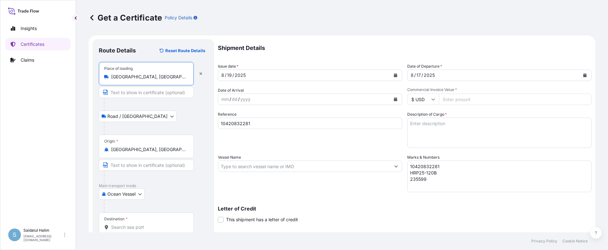
type input "[GEOGRAPHIC_DATA], [GEOGRAPHIC_DATA], [GEOGRAPHIC_DATA]"
click at [338, 38] on form "Route Details Reset Route Details Place of loading [GEOGRAPHIC_DATA], [GEOGRAPH…" at bounding box center [342, 174] width 506 height 279
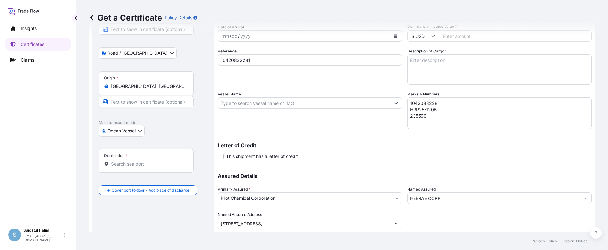
scroll to position [82, 0]
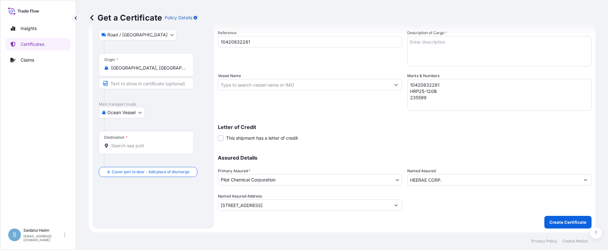
click at [136, 147] on input "Destination *" at bounding box center [148, 146] width 75 height 6
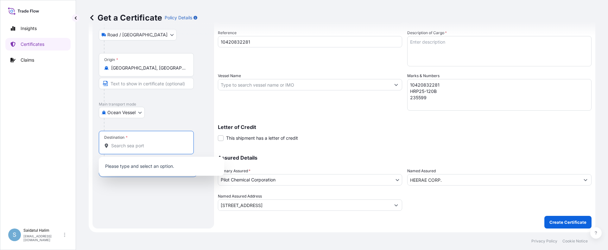
paste input "[GEOGRAPHIC_DATA], [GEOGRAPHIC_DATA]"
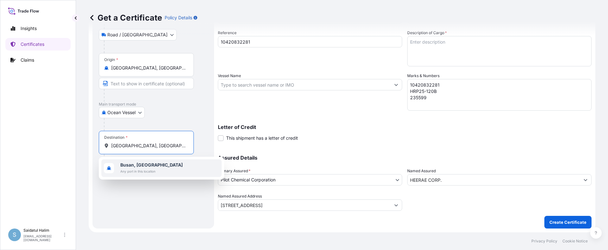
click at [141, 169] on span "Any port in this location" at bounding box center [151, 171] width 62 height 6
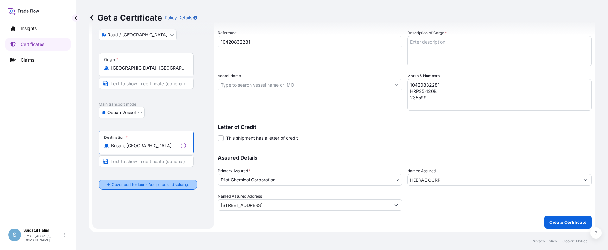
type input "Busan, [GEOGRAPHIC_DATA]"
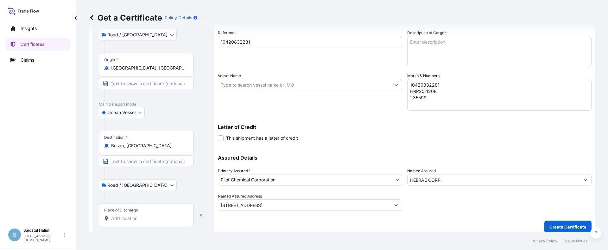
scroll to position [86, 0]
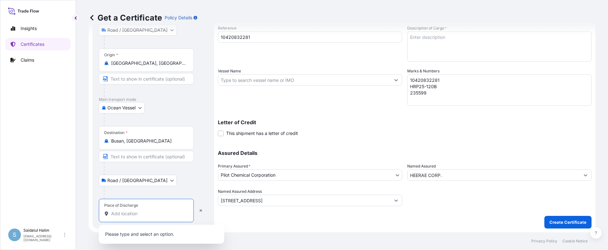
click at [128, 215] on input "Place of Discharge" at bounding box center [148, 214] width 75 height 6
paste input "[GEOGRAPHIC_DATA], [GEOGRAPHIC_DATA]"
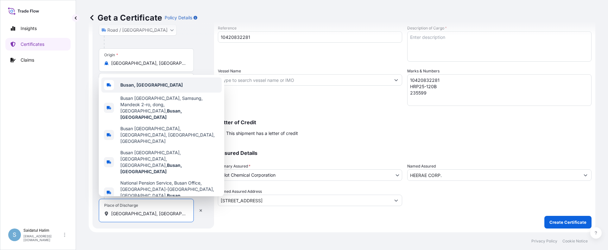
click at [148, 88] on b "Busan, [GEOGRAPHIC_DATA]" at bounding box center [151, 84] width 62 height 5
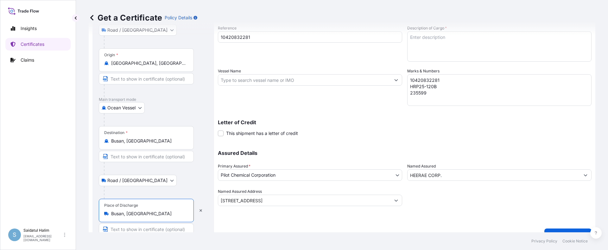
type input "Busan, [GEOGRAPHIC_DATA]"
click at [325, 115] on div "Letter of Credit This shipment has a letter of credit Letter of credit * Letter…" at bounding box center [404, 124] width 373 height 24
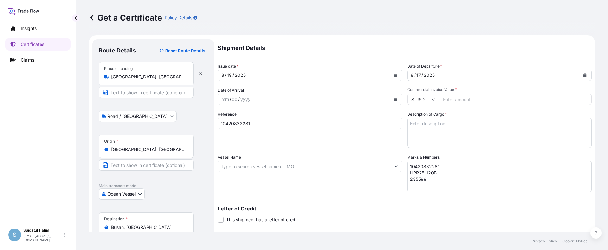
click at [459, 102] on input "Commercial Invoice Value *" at bounding box center [515, 99] width 153 height 11
paste input "35647.28"
type input "35647.28"
click at [327, 168] on input "Vessel Name" at bounding box center [304, 166] width 172 height 11
paste input "KANDLA EXPRESS"
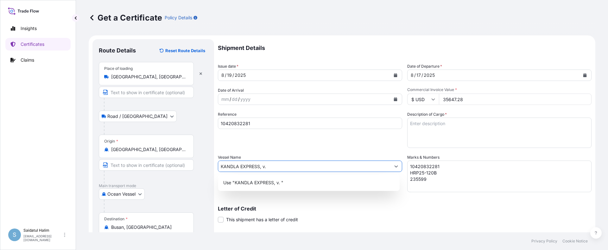
click at [270, 167] on input "KANDLA EXPRESS, v." at bounding box center [304, 166] width 172 height 11
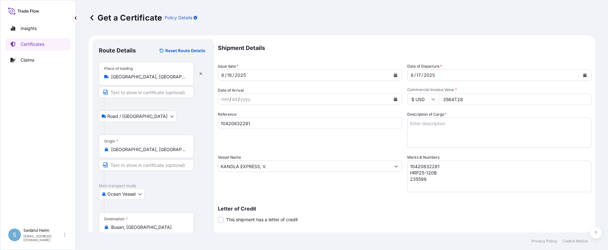
click at [324, 172] on div "Vessel Name [PERSON_NAME] EXPRESS, V." at bounding box center [310, 173] width 184 height 38
click at [326, 168] on input "KANDLA EXPRESS, V." at bounding box center [304, 166] width 172 height 11
paste input "534W"
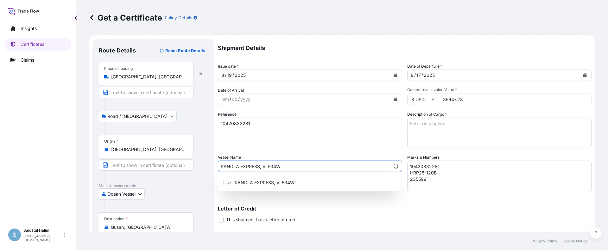
type input "KANDLA EXPRESS, V. 534W"
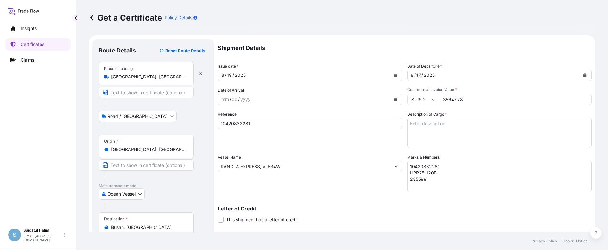
click at [429, 123] on textarea "Description of Cargo *" at bounding box center [499, 133] width 184 height 30
paste textarea "BULK UNPACKED LOADED INTO 1 20FT ISOTANK - NONDANGEROUS LIQUIDS CALIMULSE L-50"
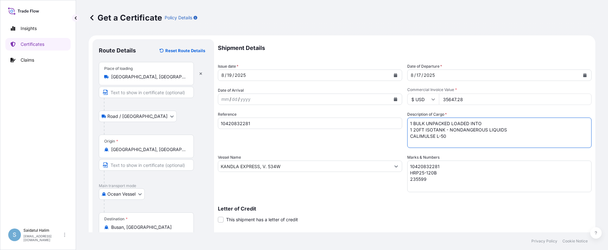
scroll to position [99, 0]
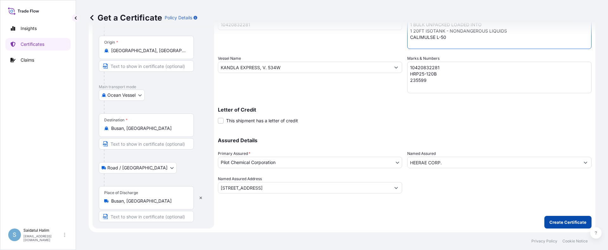
type textarea "1 BULK UNPACKED LOADED INTO 1 20FT ISOTANK - NONDANGEROUS LIQUIDS CALIMULSE L-50"
click at [574, 224] on p "Create Certificate" at bounding box center [567, 222] width 37 height 6
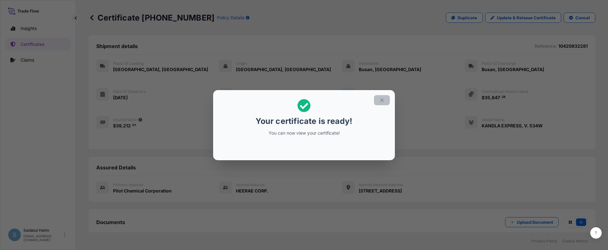
click at [382, 101] on icon "button" at bounding box center [382, 100] width 6 height 6
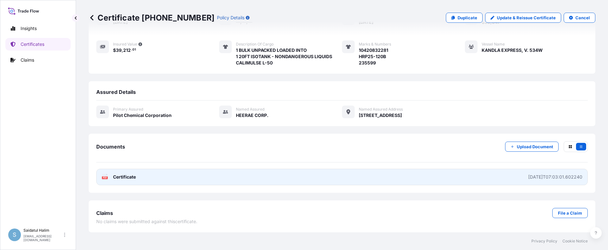
click at [308, 177] on link "PDF Certificate [DATE]T07:03:01.602240" at bounding box center [341, 177] width 491 height 16
